Goal: Task Accomplishment & Management: Manage account settings

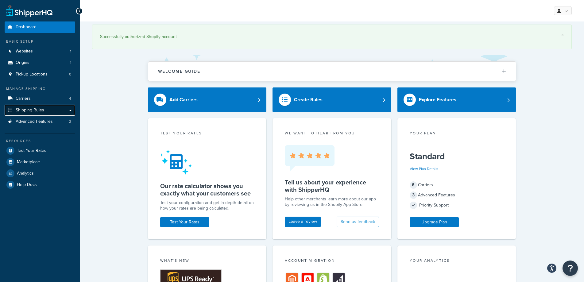
click at [35, 110] on span "Shipping Rules" at bounding box center [30, 110] width 29 height 5
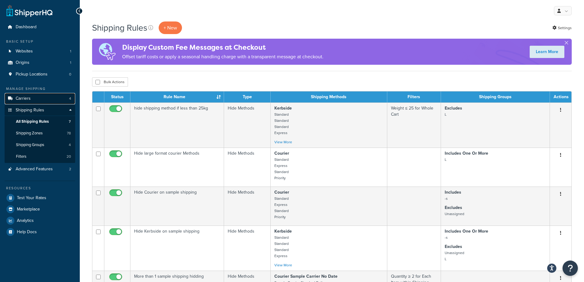
click at [21, 99] on span "Carriers" at bounding box center [23, 98] width 15 height 5
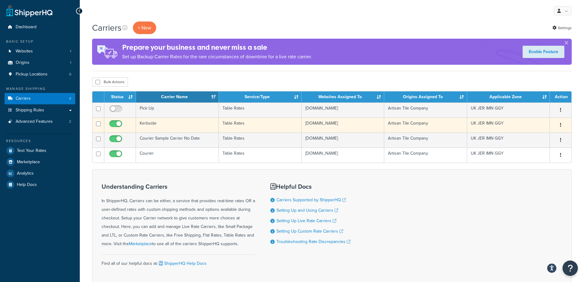
click at [163, 126] on td "Kerbside" at bounding box center [177, 125] width 83 height 15
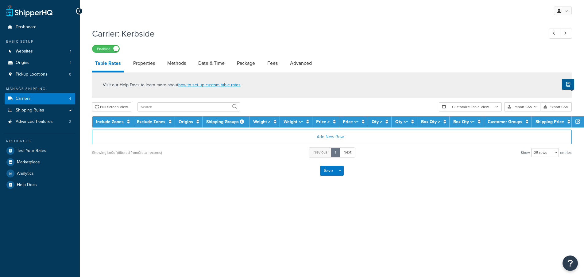
select select "25"
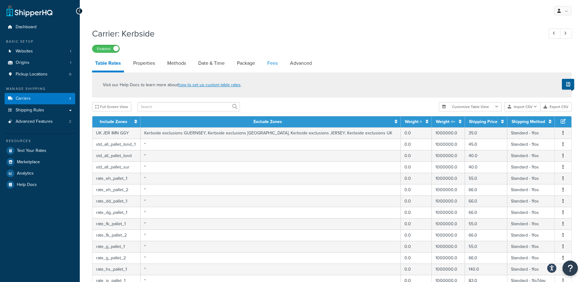
click at [274, 64] on link "Fees" at bounding box center [272, 63] width 17 height 15
select select "AFTER"
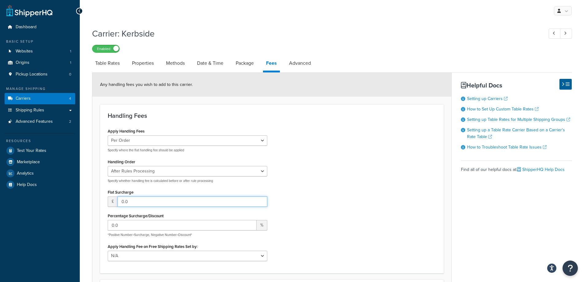
click at [141, 200] on input "0.0" at bounding box center [193, 201] width 150 height 10
drag, startPoint x: 141, startPoint y: 200, endPoint x: 117, endPoint y: 198, distance: 24.0
click at [117, 198] on div "£ 0.0" at bounding box center [188, 201] width 160 height 10
type input "3.95"
click at [30, 99] on span "Carriers" at bounding box center [23, 98] width 15 height 5
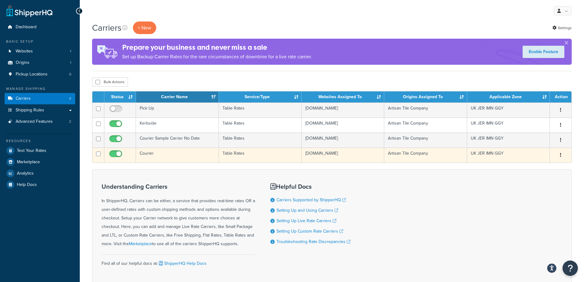
click at [155, 154] on td "Courier" at bounding box center [177, 155] width 83 height 15
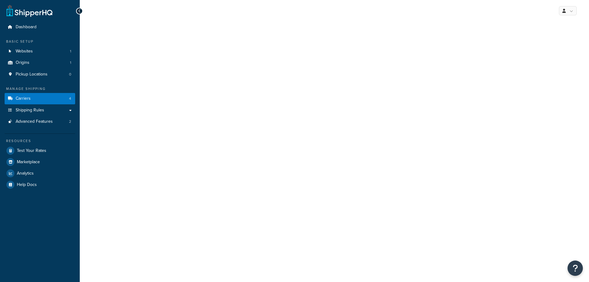
select select "25"
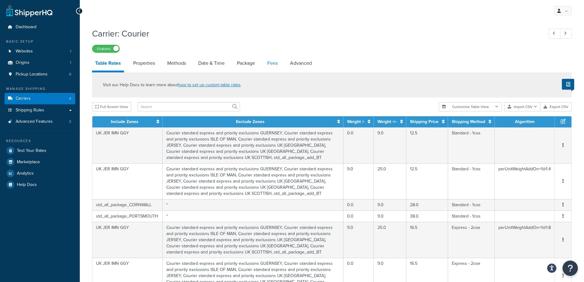
click at [272, 62] on link "Fees" at bounding box center [272, 63] width 17 height 15
select select "AFTER"
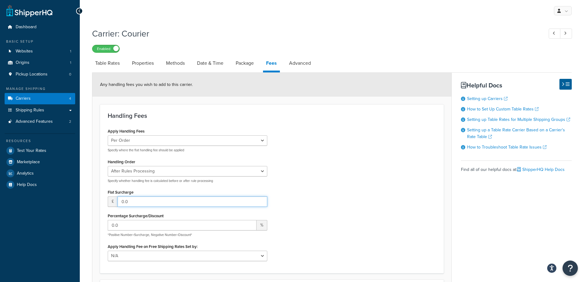
drag, startPoint x: 142, startPoint y: 197, endPoint x: 98, endPoint y: 198, distance: 44.5
click at [98, 198] on form "Any handling fees you wish to add to this carrier. Handling Fees Apply Handling…" at bounding box center [271, 217] width 359 height 288
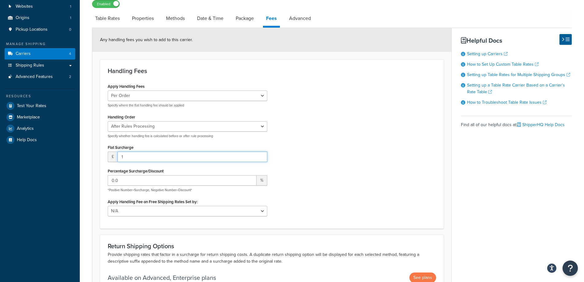
scroll to position [110, 0]
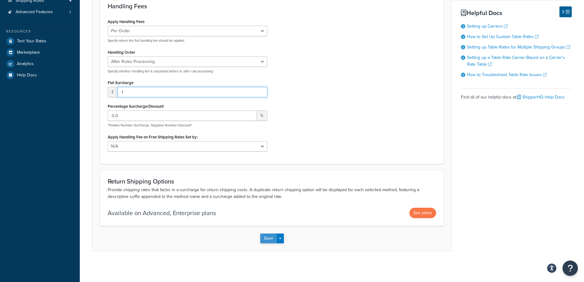
type input "1"
click at [269, 239] on button "Save" at bounding box center [268, 239] width 17 height 10
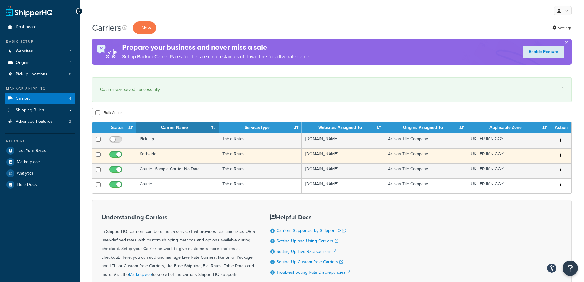
click at [166, 156] on td "Kerbside" at bounding box center [177, 155] width 83 height 15
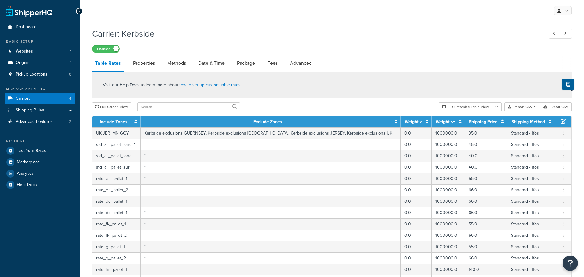
select select "25"
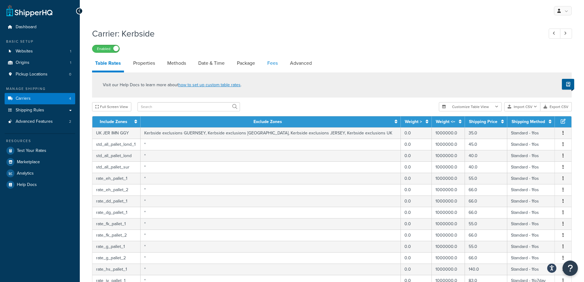
click at [268, 61] on link "Fees" at bounding box center [272, 63] width 17 height 15
select select "AFTER"
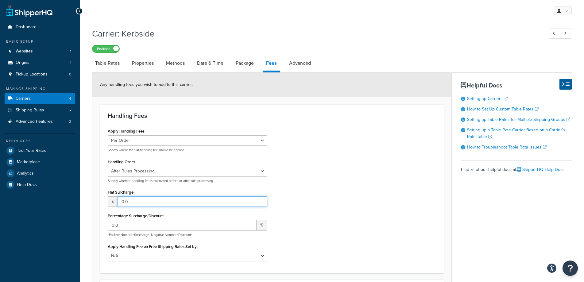
drag, startPoint x: 151, startPoint y: 201, endPoint x: 102, endPoint y: 200, distance: 48.5
click at [103, 201] on div "Handling Fees Apply Handling Fees Per Order Per Item Per Package Specify where …" at bounding box center [272, 188] width 344 height 169
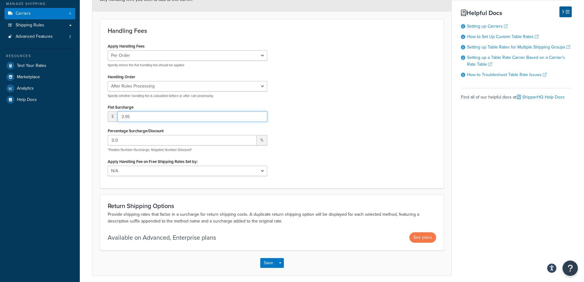
scroll to position [110, 0]
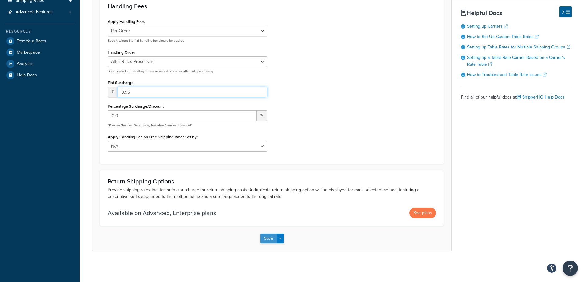
type input "3.95"
click at [266, 239] on button "Save" at bounding box center [268, 239] width 17 height 10
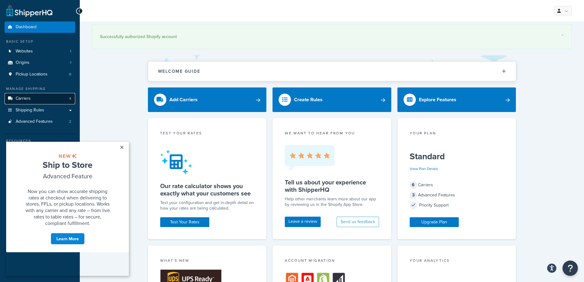
click at [41, 101] on link "Carriers 4" at bounding box center [40, 98] width 71 height 11
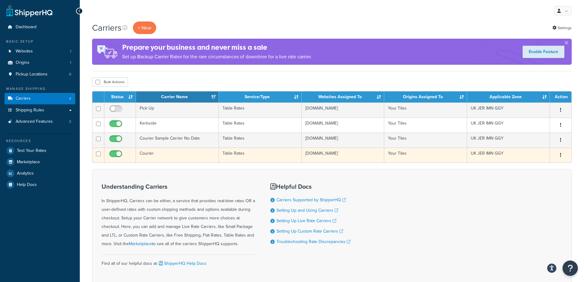
click at [156, 153] on td "Courier" at bounding box center [177, 155] width 83 height 15
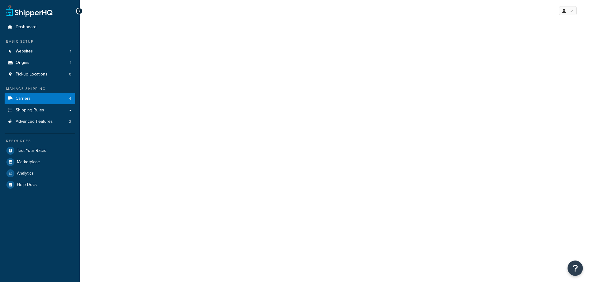
select select "25"
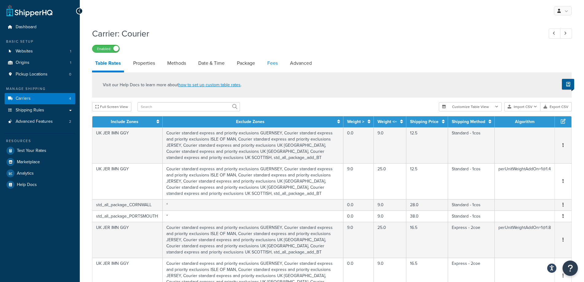
click at [272, 65] on link "Fees" at bounding box center [272, 63] width 17 height 15
select select "AFTER"
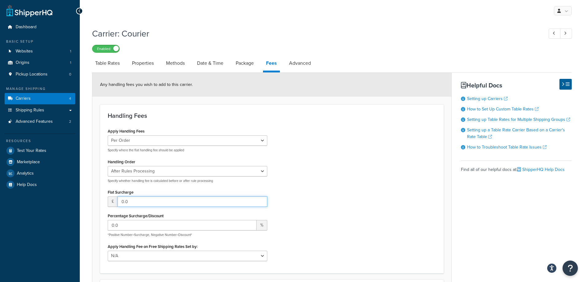
drag, startPoint x: 145, startPoint y: 204, endPoint x: 88, endPoint y: 201, distance: 57.5
click at [89, 202] on div "Carrier: Courier Enabled Table Rates Properties Methods Date & Time Package Fee…" at bounding box center [332, 201] width 504 height 352
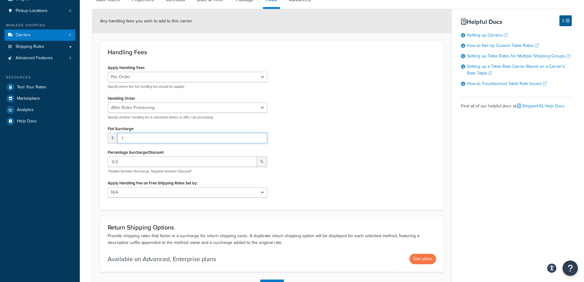
scroll to position [110, 0]
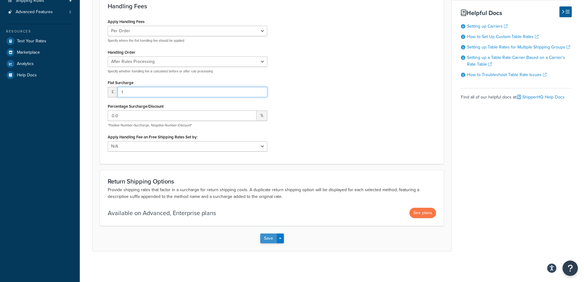
type input "1"
click at [270, 241] on button "Save" at bounding box center [268, 239] width 17 height 10
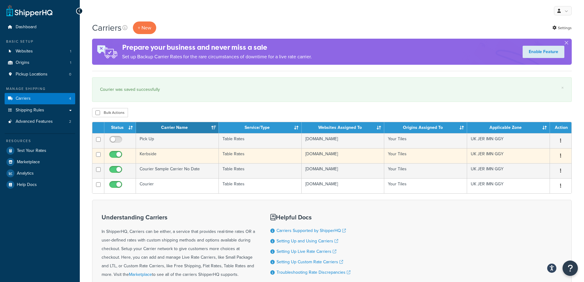
click at [160, 156] on td "Kerbside" at bounding box center [177, 155] width 83 height 15
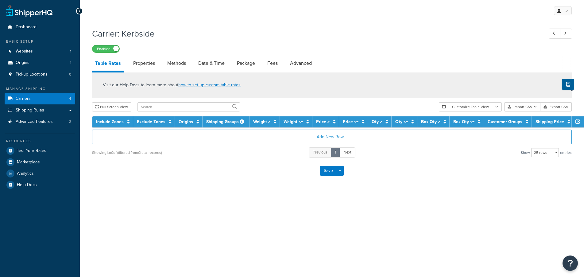
select select "25"
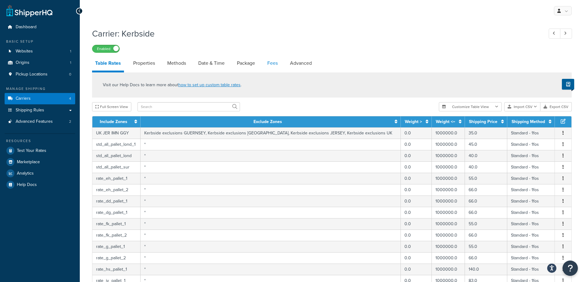
click at [274, 63] on link "Fees" at bounding box center [272, 63] width 17 height 15
select select "AFTER"
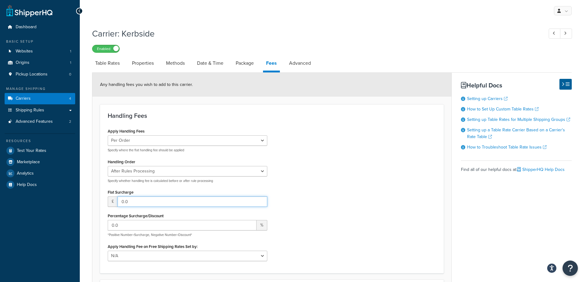
drag, startPoint x: 155, startPoint y: 200, endPoint x: 93, endPoint y: 202, distance: 61.8
click at [93, 202] on form "Any handling fees you wish to add to this carrier. Handling Fees Apply Handling…" at bounding box center [271, 217] width 359 height 288
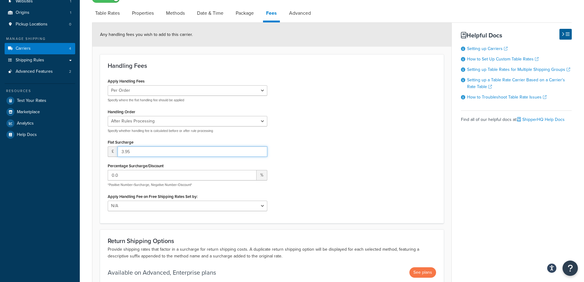
scroll to position [110, 0]
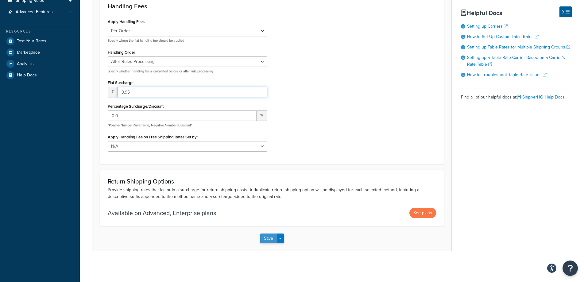
type input "3.95"
click at [270, 239] on button "Save" at bounding box center [268, 239] width 17 height 10
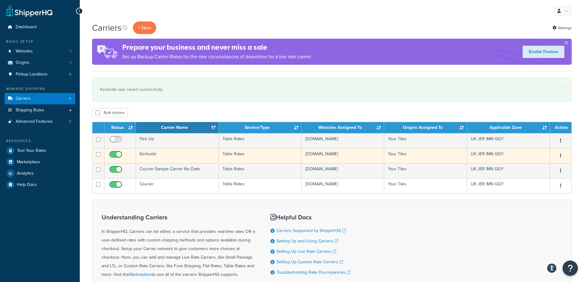
click at [154, 153] on td "Kerbside" at bounding box center [177, 155] width 83 height 15
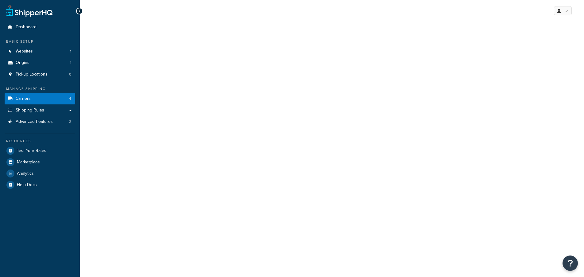
select select "25"
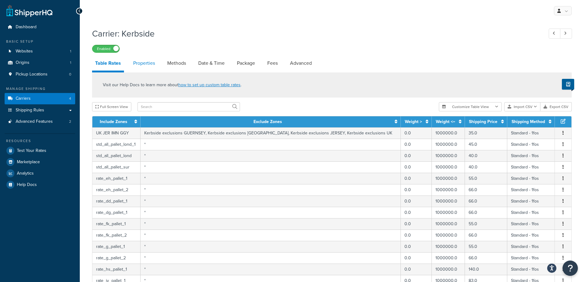
click at [146, 63] on link "Properties" at bounding box center [144, 63] width 28 height 15
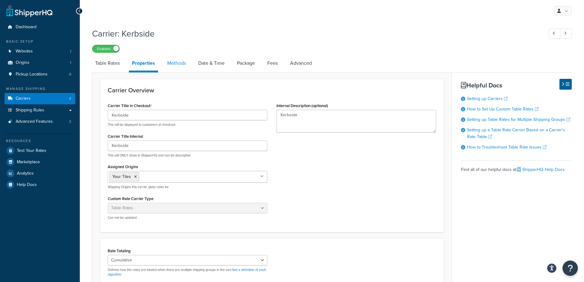
click at [181, 58] on link "Methods" at bounding box center [176, 63] width 25 height 15
select select "25"
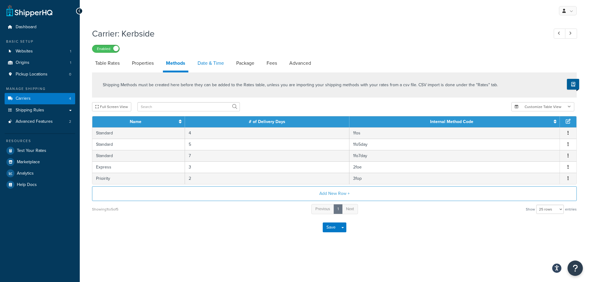
click at [220, 64] on link "Date & Time" at bounding box center [211, 63] width 33 height 15
select select "MMMd"
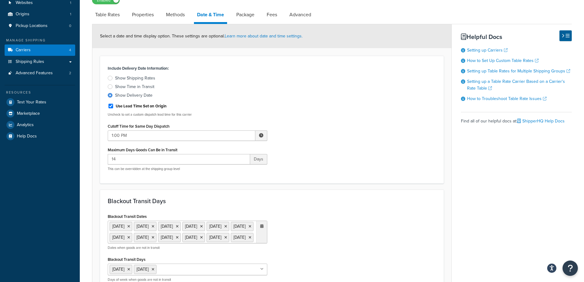
scroll to position [123, 0]
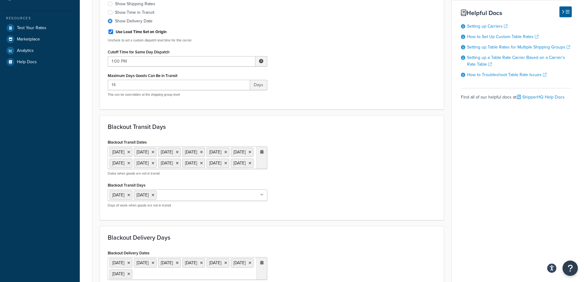
click at [374, 94] on div "Include Delivery Date Information: Show Shipping Rates Show Time in Transit Sho…" at bounding box center [272, 46] width 338 height 112
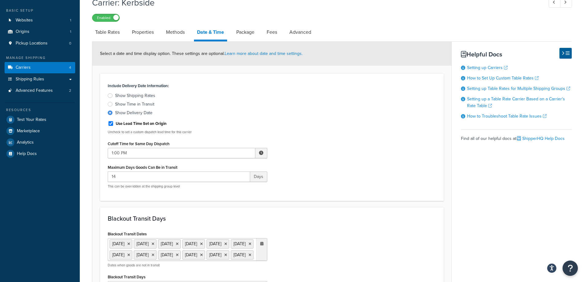
scroll to position [31, 0]
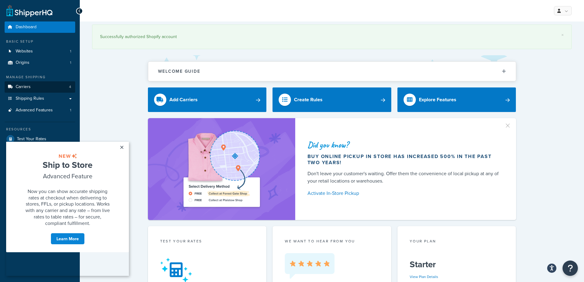
click at [31, 89] on link "Carriers 4" at bounding box center [40, 86] width 71 height 11
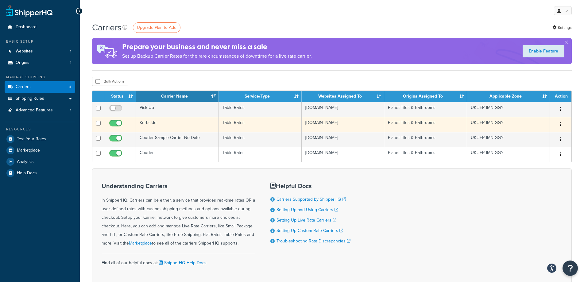
click at [153, 125] on td "Kerbside" at bounding box center [177, 124] width 83 height 15
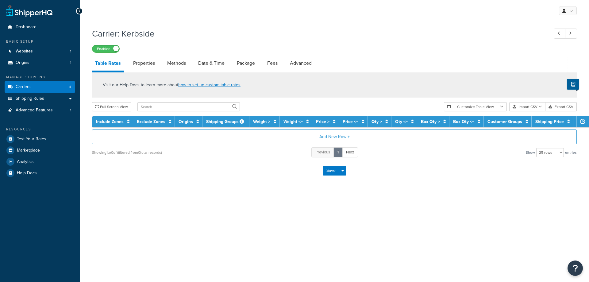
select select "25"
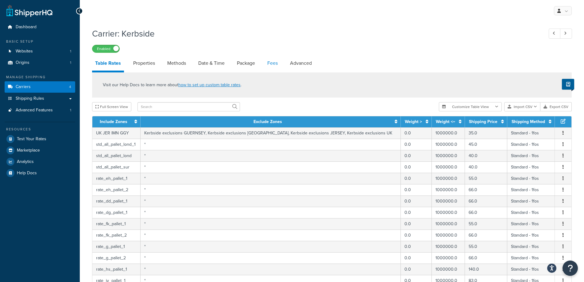
click at [269, 63] on link "Fees" at bounding box center [272, 63] width 17 height 15
select select "AFTER"
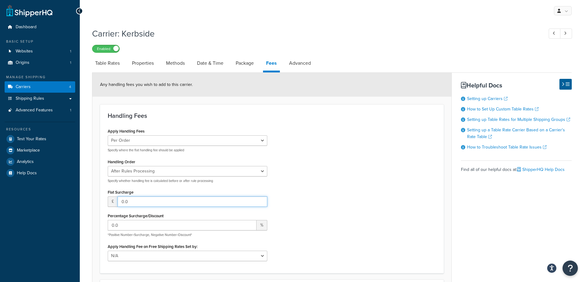
drag, startPoint x: 134, startPoint y: 202, endPoint x: 112, endPoint y: 202, distance: 22.7
click at [111, 202] on div "£ 0.0" at bounding box center [188, 201] width 160 height 10
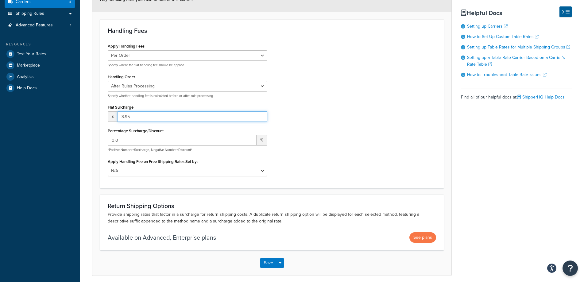
scroll to position [110, 0]
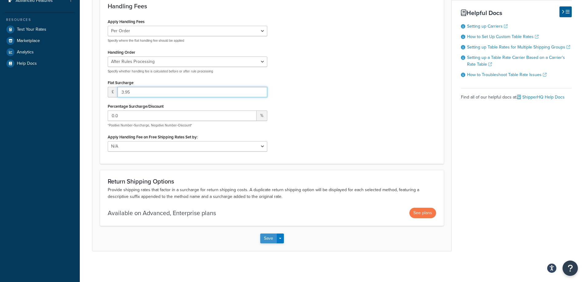
type input "3.95"
click at [269, 235] on button "Save" at bounding box center [268, 239] width 17 height 10
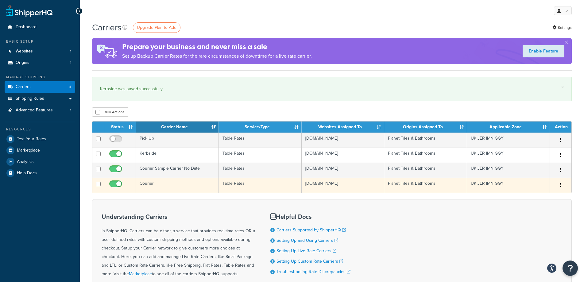
click at [156, 181] on td "Courier" at bounding box center [177, 185] width 83 height 15
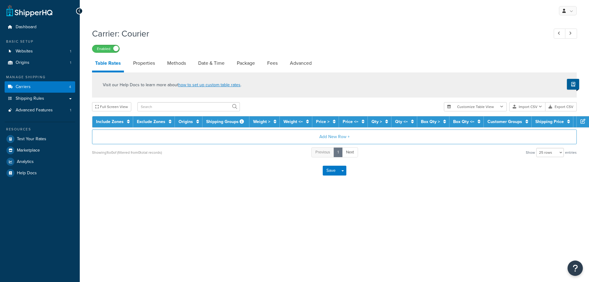
select select "25"
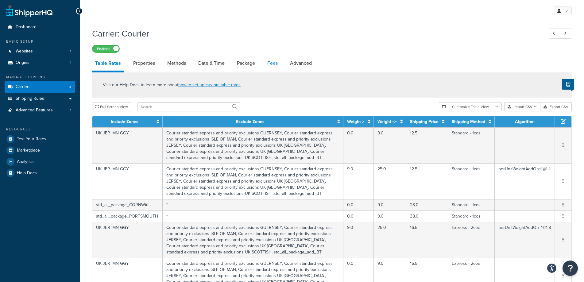
click at [277, 61] on link "Fees" at bounding box center [272, 63] width 17 height 15
select select "AFTER"
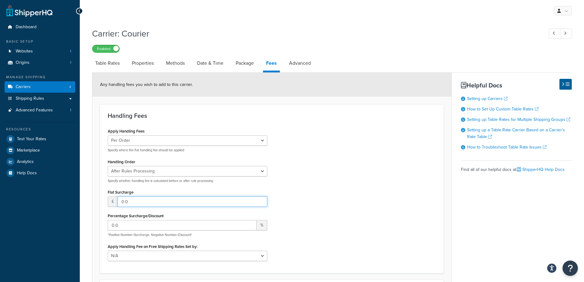
drag, startPoint x: 145, startPoint y: 201, endPoint x: 113, endPoint y: 202, distance: 31.9
click at [114, 202] on div "£ 0.0" at bounding box center [188, 201] width 160 height 10
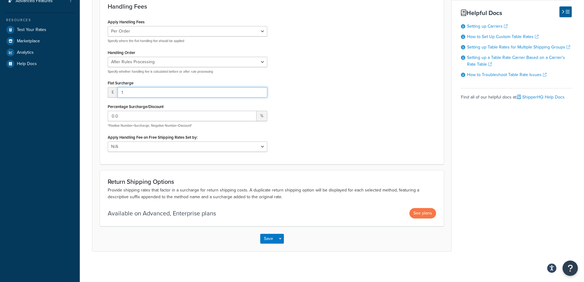
scroll to position [110, 0]
type input "1"
click at [266, 241] on button "Save" at bounding box center [268, 239] width 17 height 10
